Goal: Information Seeking & Learning: Compare options

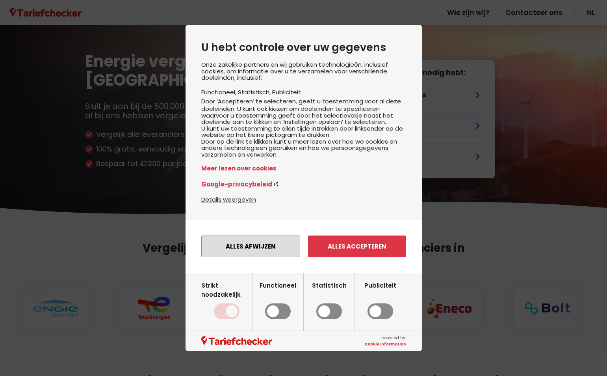
click at [262, 254] on button "Alles afwijzen" at bounding box center [250, 246] width 99 height 22
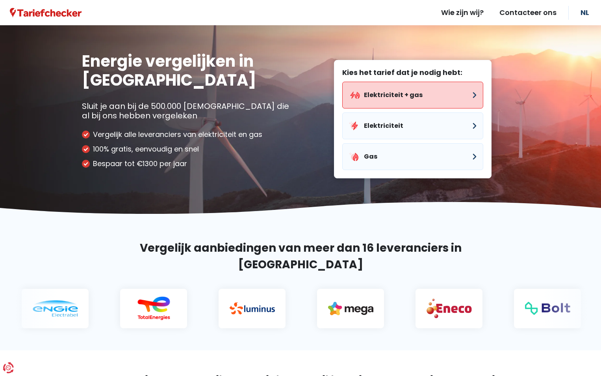
click at [386, 92] on button "Elektriciteit + gas" at bounding box center [412, 95] width 141 height 27
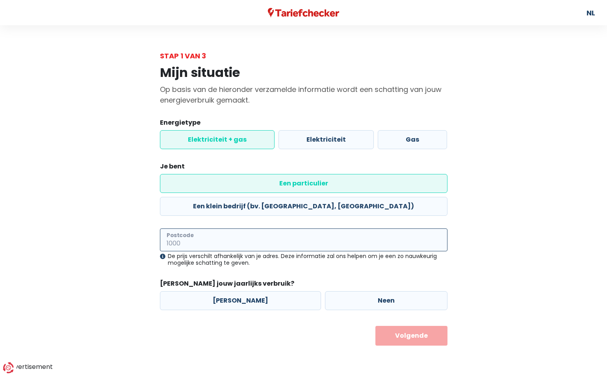
click at [210, 228] on input "Postcode" at bounding box center [304, 239] width 288 height 23
type input "2800"
click at [208, 291] on label "[PERSON_NAME]" at bounding box center [240, 300] width 161 height 19
click at [208, 291] on input "[PERSON_NAME]" at bounding box center [240, 300] width 161 height 19
radio input "true"
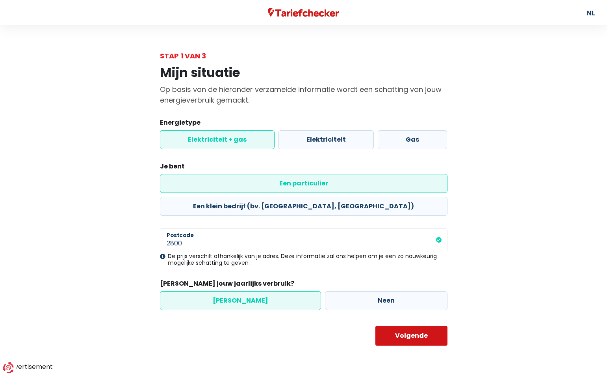
click at [394, 326] on button "Volgende" at bounding box center [412, 336] width 72 height 20
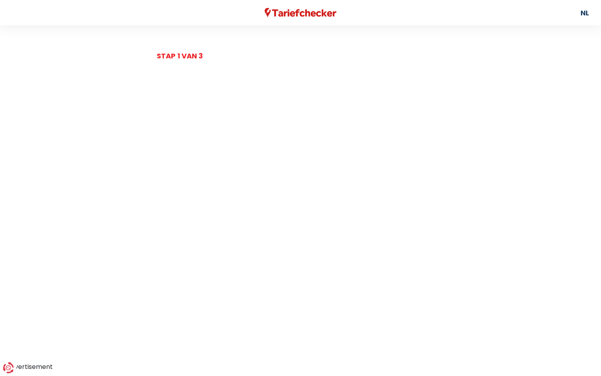
select select
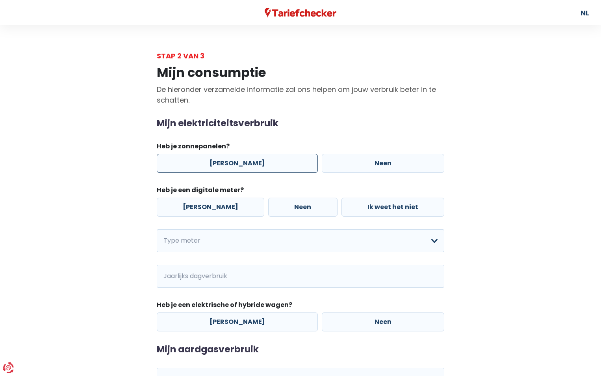
click at [246, 165] on label "[PERSON_NAME]" at bounding box center [237, 163] width 161 height 19
click at [246, 165] on input "[PERSON_NAME]" at bounding box center [237, 163] width 161 height 19
radio input "true"
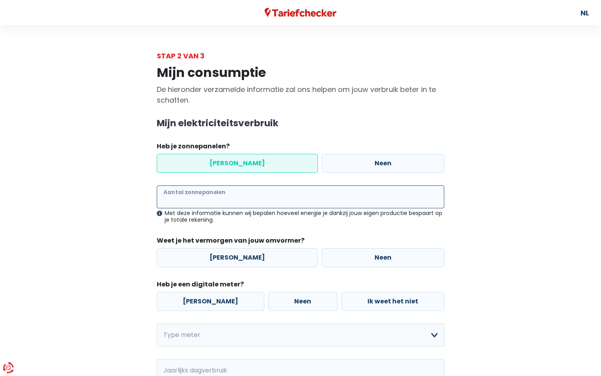
click at [234, 199] on input "Aantal zonnepanelen" at bounding box center [301, 196] width 288 height 23
type input "27"
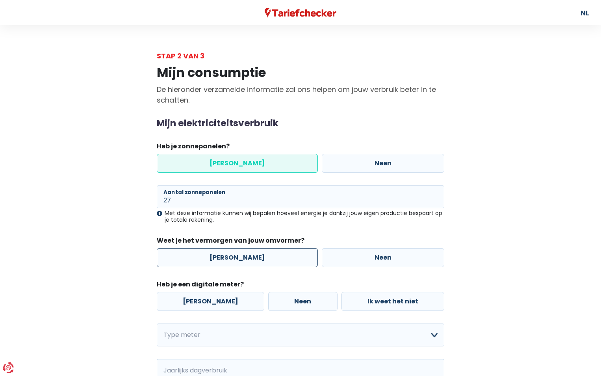
click at [224, 255] on label "[PERSON_NAME]" at bounding box center [237, 257] width 161 height 19
click at [224, 255] on input "[PERSON_NAME]" at bounding box center [237, 257] width 161 height 19
radio input "true"
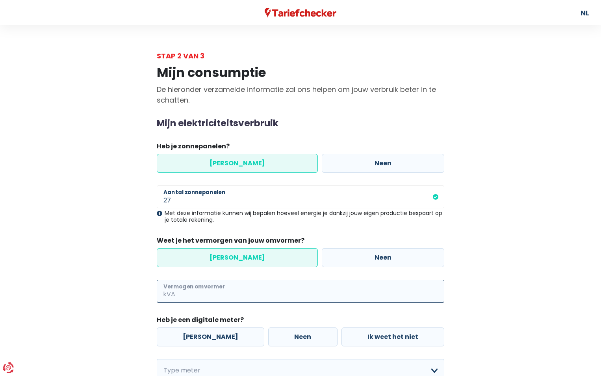
click at [215, 289] on input "Vermogen omvormer" at bounding box center [311, 290] width 268 height 23
type input "10"
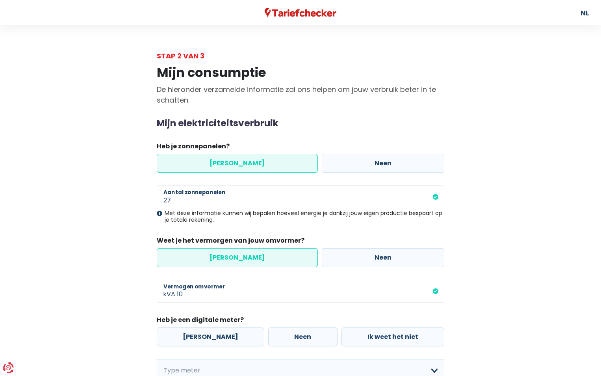
click at [235, 336] on div "[PERSON_NAME] Neen Ik weet het niet" at bounding box center [301, 336] width 292 height 23
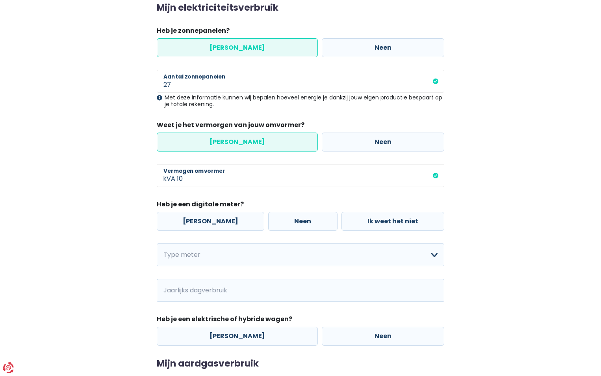
scroll to position [118, 0]
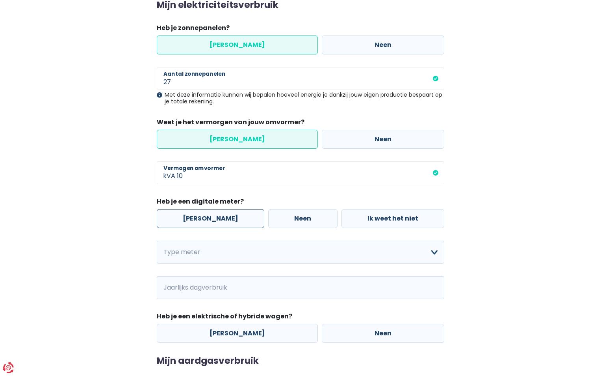
click at [186, 219] on label "[PERSON_NAME]" at bounding box center [211, 218] width 108 height 19
click at [186, 219] on input "[PERSON_NAME]" at bounding box center [211, 218] width 108 height 19
radio input "true"
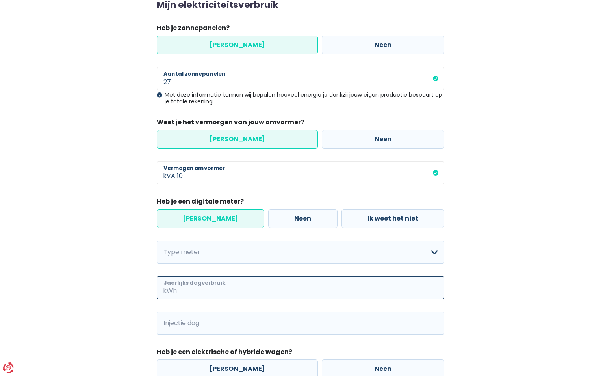
click at [190, 288] on input "Jaarlijks dagverbruik" at bounding box center [312, 287] width 266 height 23
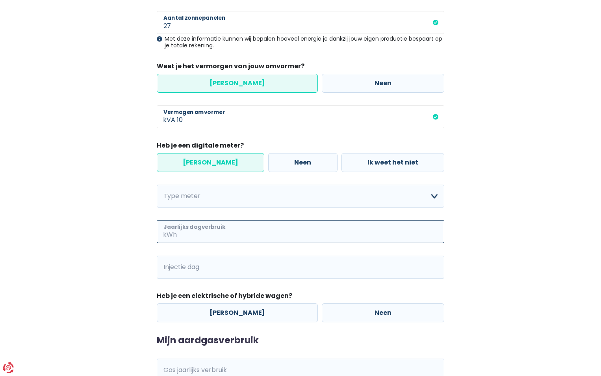
scroll to position [236, 0]
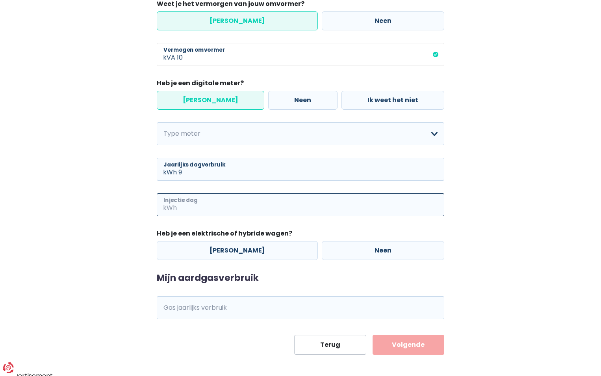
click at [230, 205] on input "Injectie dag" at bounding box center [312, 204] width 266 height 23
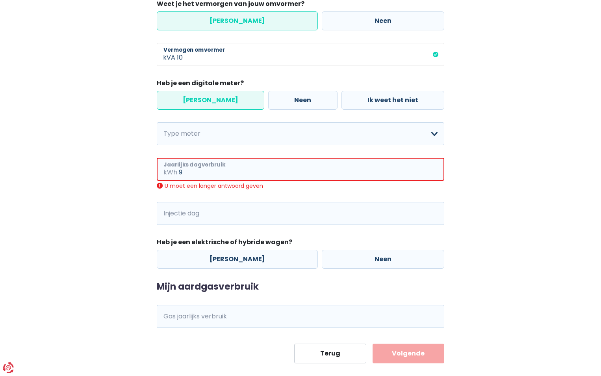
click at [186, 170] on input "9" at bounding box center [312, 169] width 266 height 23
click at [181, 183] on div "U moet een langer antwoord geven" at bounding box center [301, 185] width 288 height 7
click at [189, 173] on input "9" at bounding box center [312, 169] width 266 height 23
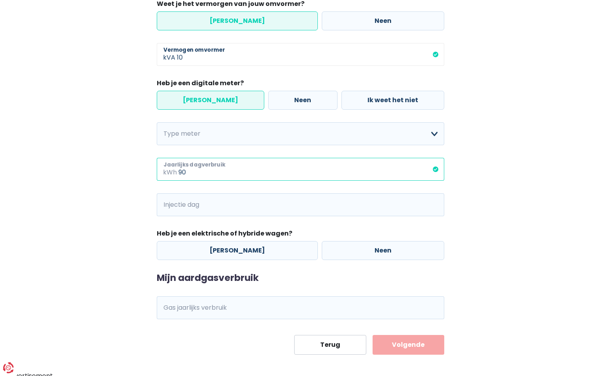
type input "9"
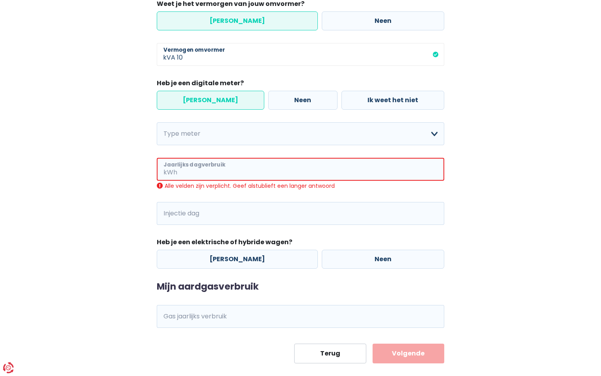
click at [196, 175] on input "Jaarlijks dagverbruik" at bounding box center [312, 169] width 266 height 23
type input "1"
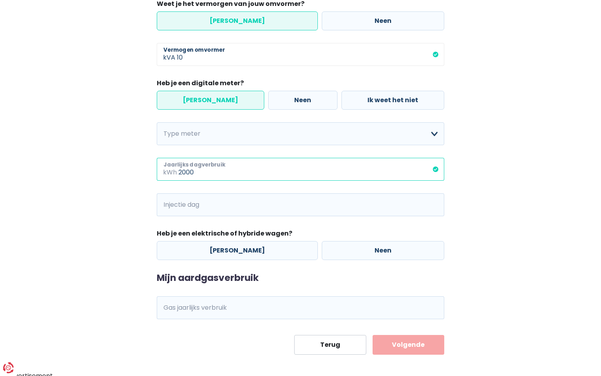
type input "2000"
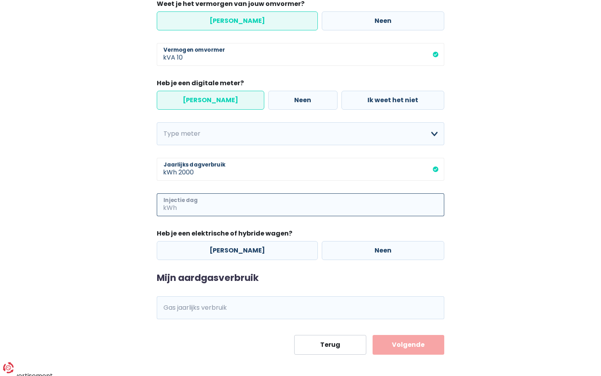
click at [227, 204] on input "Injectie dag" at bounding box center [312, 204] width 266 height 23
type input "3500"
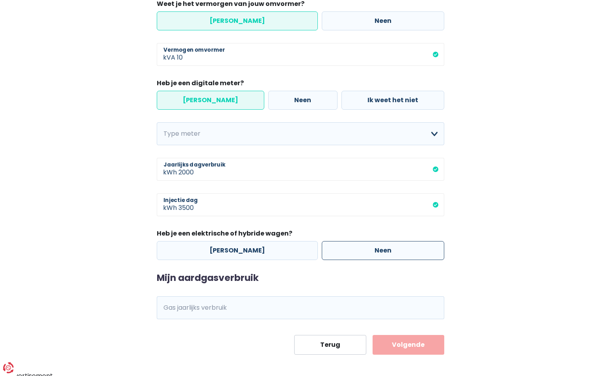
click at [385, 246] on label "Neen" at bounding box center [383, 250] width 123 height 19
click at [385, 246] on input "Neen" at bounding box center [383, 250] width 123 height 19
radio input "true"
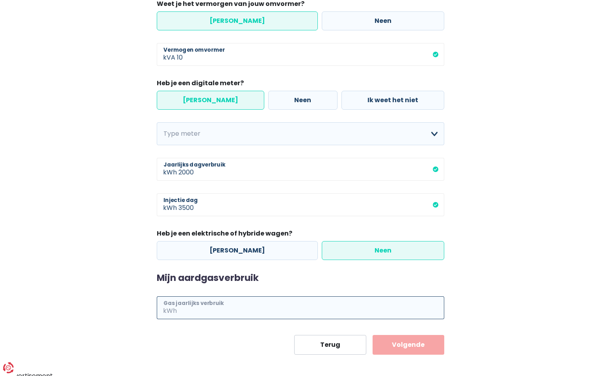
click at [231, 311] on input "Gas jaarlijks verbruik" at bounding box center [312, 307] width 266 height 23
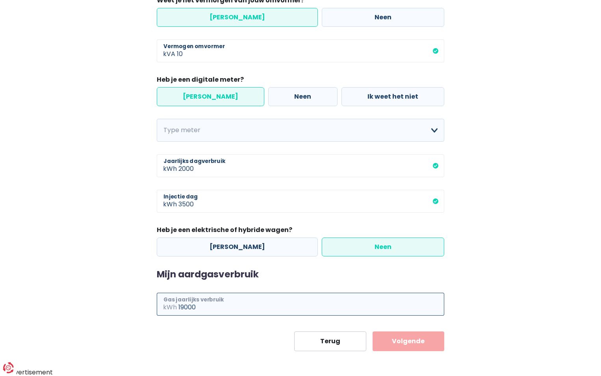
scroll to position [241, 0]
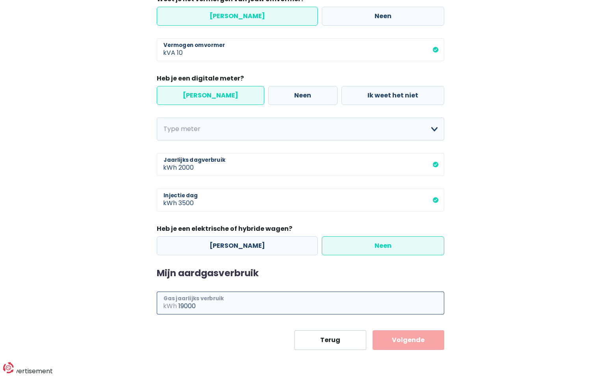
click at [250, 301] on input "19000" at bounding box center [312, 302] width 266 height 23
click at [244, 308] on input "19000" at bounding box center [312, 302] width 266 height 23
type input "19000"
click at [373, 330] on button "Volgende" at bounding box center [409, 340] width 72 height 20
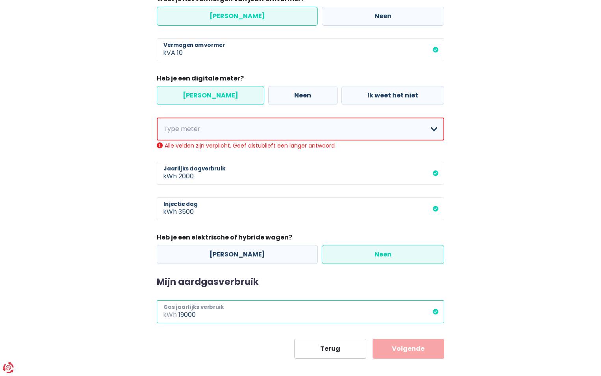
scroll to position [250, 0]
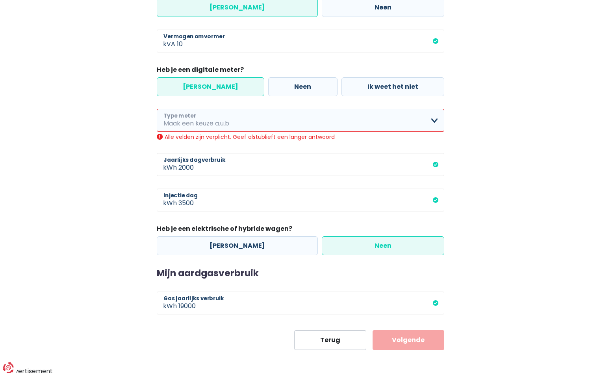
click at [201, 124] on select "Enkelvoudig Tweevoudig Enkelvoudig + uitsluitend nachttarief Tweevoudig + uitsl…" at bounding box center [301, 120] width 288 height 23
select select "day_night_bi_hourly"
click at [157, 117] on select "Enkelvoudig Tweevoudig Enkelvoudig + uitsluitend nachttarief Tweevoudig + uitsl…" at bounding box center [301, 120] width 288 height 23
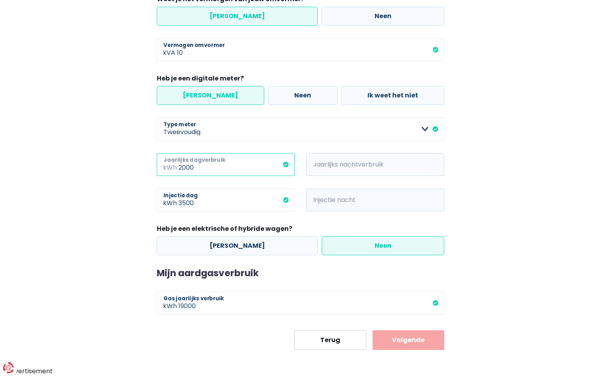
click at [204, 171] on input "2000" at bounding box center [237, 164] width 116 height 23
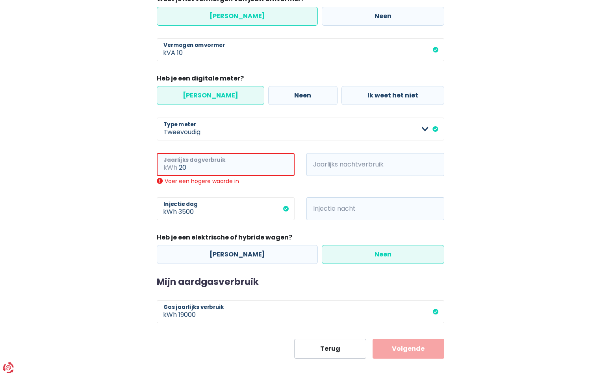
type input "2"
type input "9"
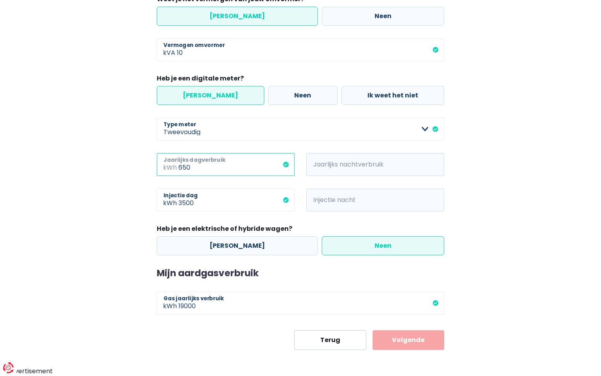
type input "650"
click at [319, 160] on span "kWh" at bounding box center [318, 164] width 22 height 23
click at [322, 164] on span "kWh" at bounding box center [318, 164] width 22 height 23
click at [323, 165] on span "kWh" at bounding box center [318, 164] width 22 height 23
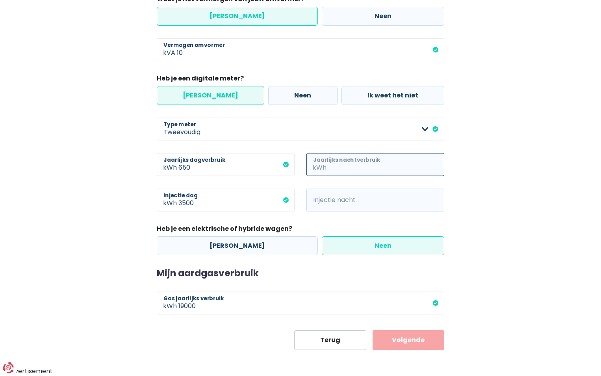
click at [340, 166] on input "Jaarlijks nachtverbruik" at bounding box center [386, 164] width 116 height 23
type input "1000"
click at [342, 204] on input "Injectie nacht" at bounding box center [386, 199] width 116 height 23
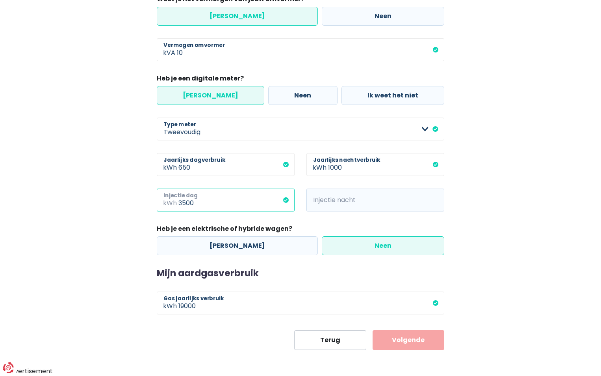
click at [203, 201] on input "3500" at bounding box center [237, 199] width 116 height 23
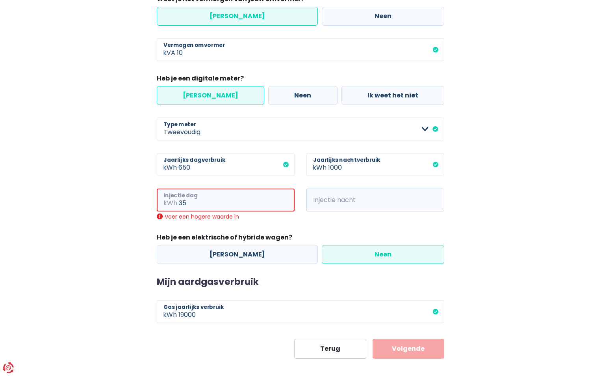
type input "3"
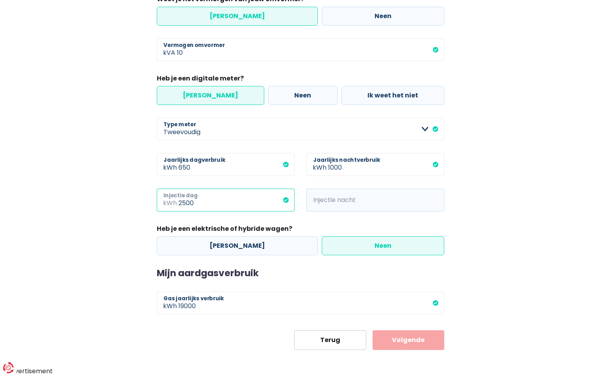
type input "2500"
click at [330, 194] on input "Injectie nacht" at bounding box center [386, 199] width 116 height 23
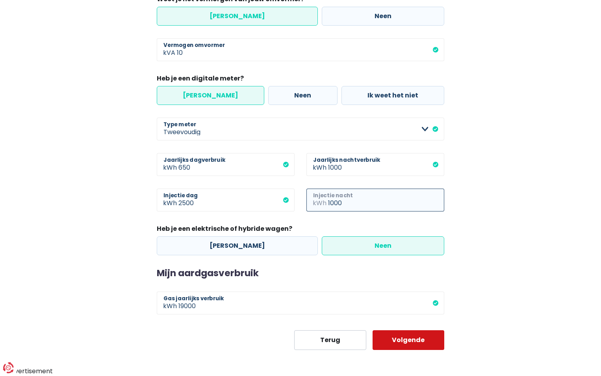
type input "1000"
click at [415, 342] on button "Volgende" at bounding box center [409, 340] width 72 height 20
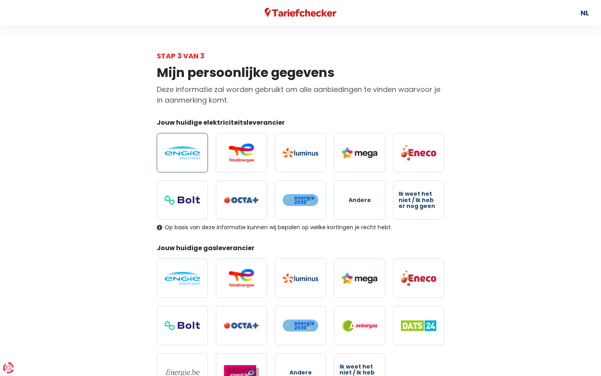
click at [185, 150] on img at bounding box center [182, 152] width 35 height 13
click at [185, 150] on input "radio" at bounding box center [182, 152] width 51 height 39
radio input "true"
click at [185, 281] on img at bounding box center [182, 278] width 35 height 13
click at [185, 281] on input "radio" at bounding box center [182, 277] width 51 height 39
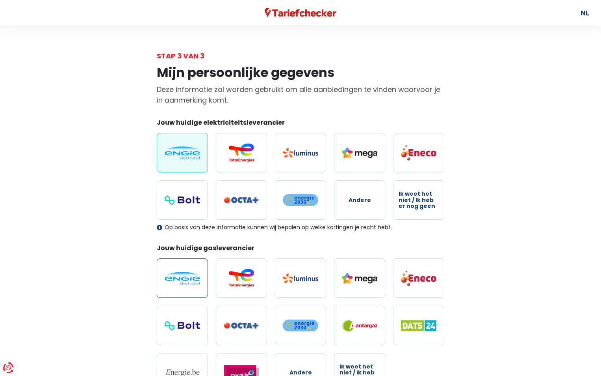
radio input "true"
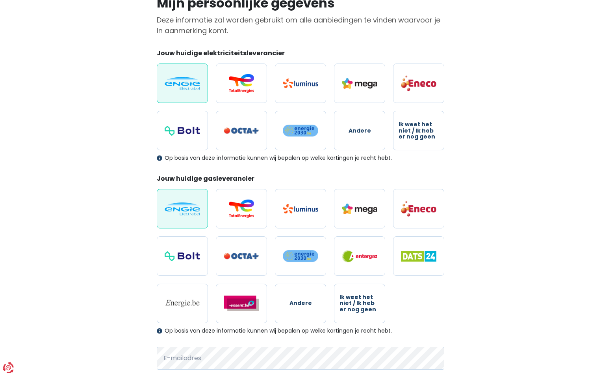
scroll to position [167, 0]
